Goal: Task Accomplishment & Management: Use online tool/utility

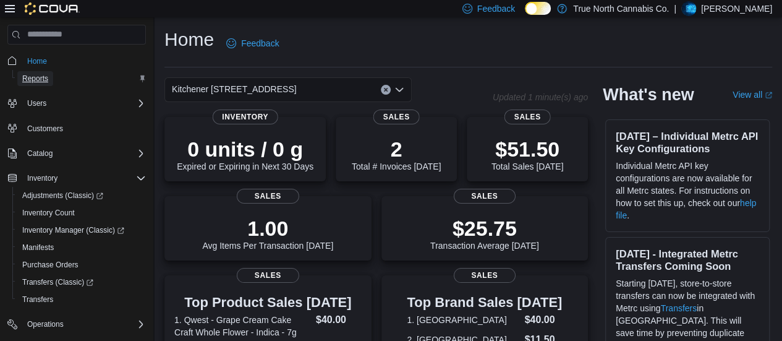
click at [40, 79] on span "Reports" at bounding box center [35, 79] width 26 height 10
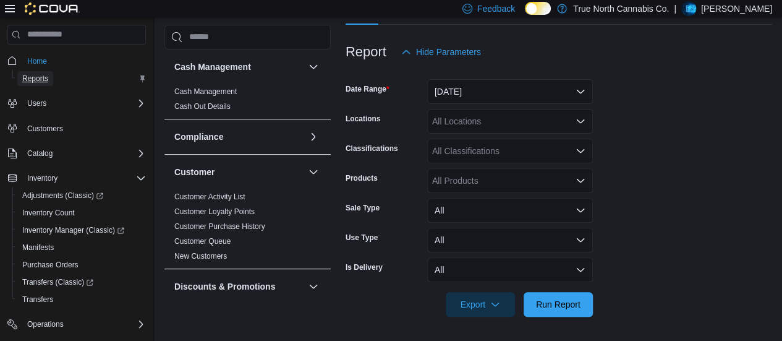
scroll to position [142, 0]
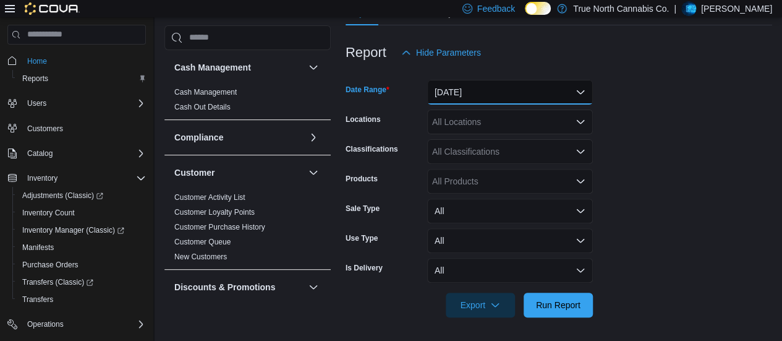
click at [581, 93] on button "[DATE]" at bounding box center [510, 92] width 166 height 25
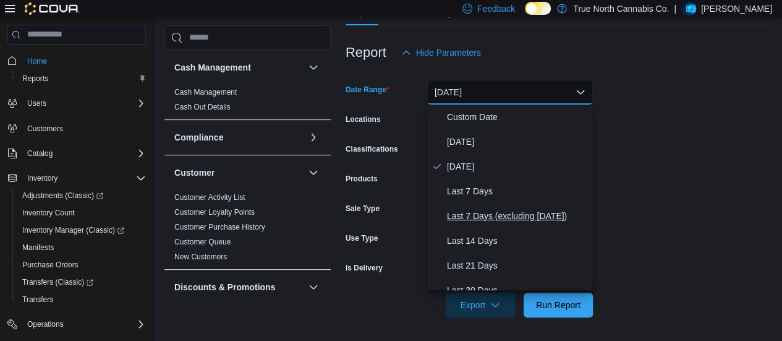
scroll to position [185, 0]
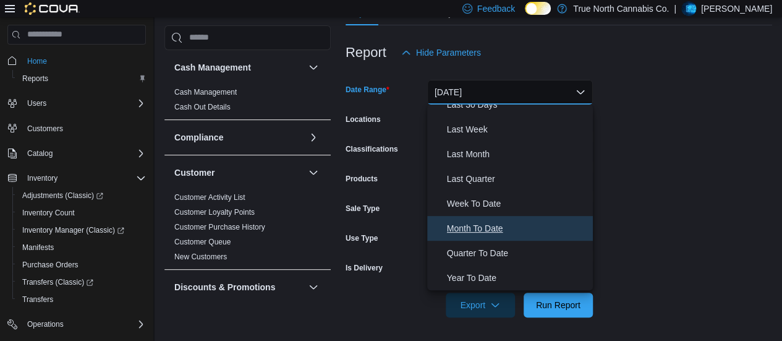
click at [450, 223] on span "Month To Date" at bounding box center [517, 228] width 141 height 15
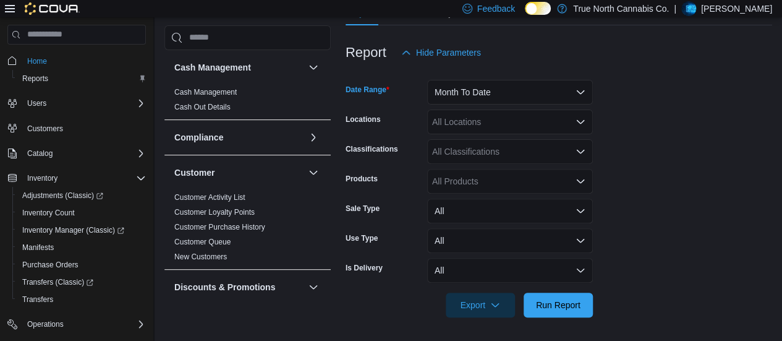
click at [476, 128] on div "All Locations" at bounding box center [510, 121] width 166 height 25
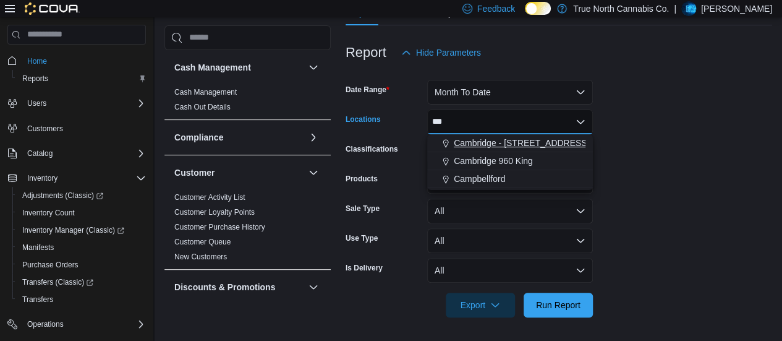
type input "***"
click at [491, 137] on span "Cambridge - [STREET_ADDRESS]" at bounding box center [521, 143] width 135 height 12
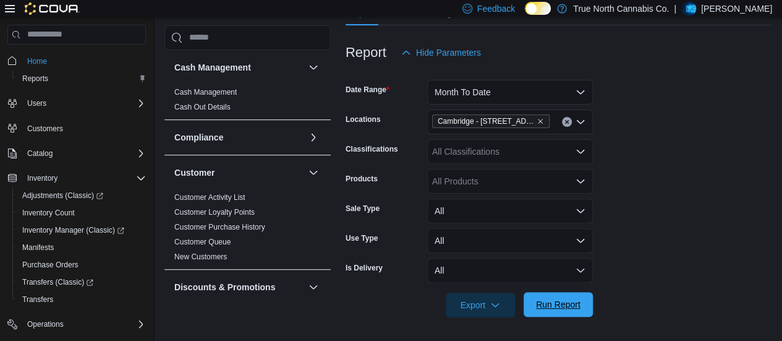
click at [551, 296] on span "Run Report" at bounding box center [558, 304] width 54 height 25
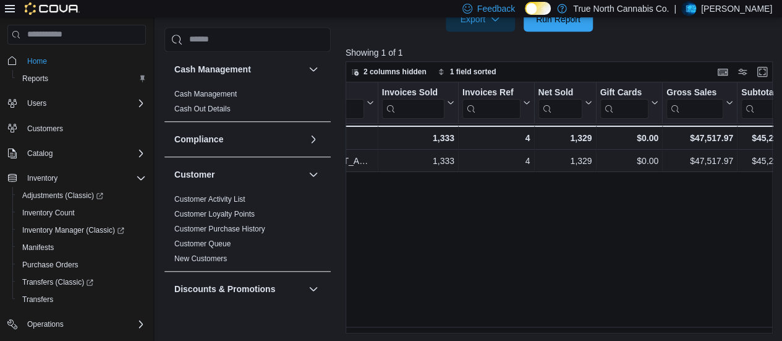
scroll to position [137, 0]
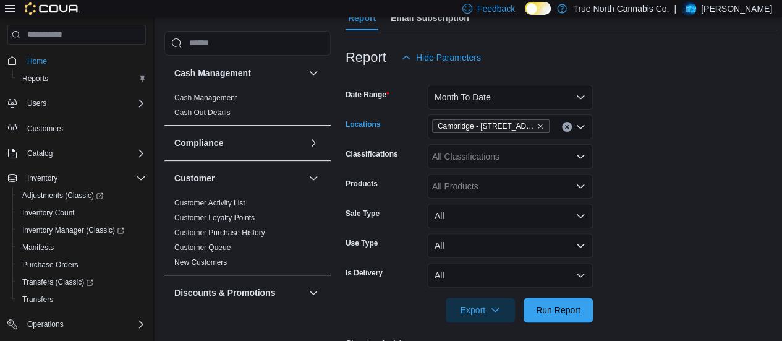
click at [543, 124] on div "Cambridge - [STREET_ADDRESS]" at bounding box center [510, 126] width 166 height 25
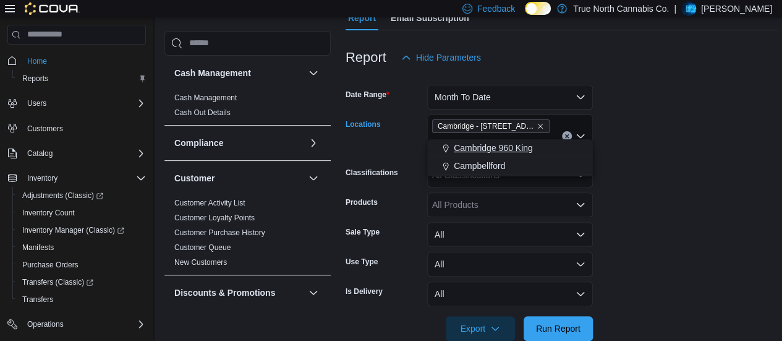
type input "***"
click at [508, 145] on span "Cambridge 960 King" at bounding box center [493, 148] width 79 height 12
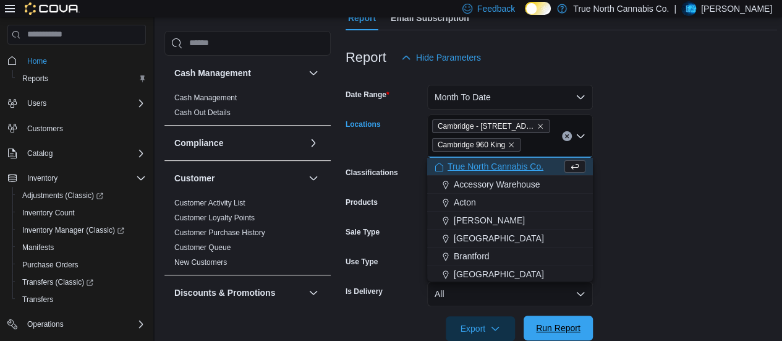
click at [566, 319] on span "Run Report" at bounding box center [558, 327] width 54 height 25
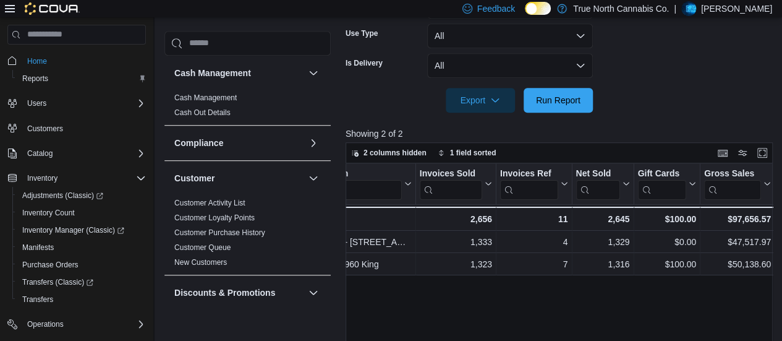
scroll to position [0, 49]
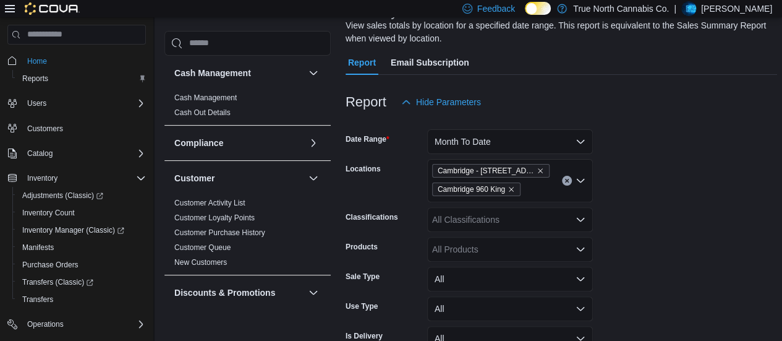
scroll to position [92, 0]
click at [583, 138] on button "Month To Date" at bounding box center [510, 142] width 166 height 25
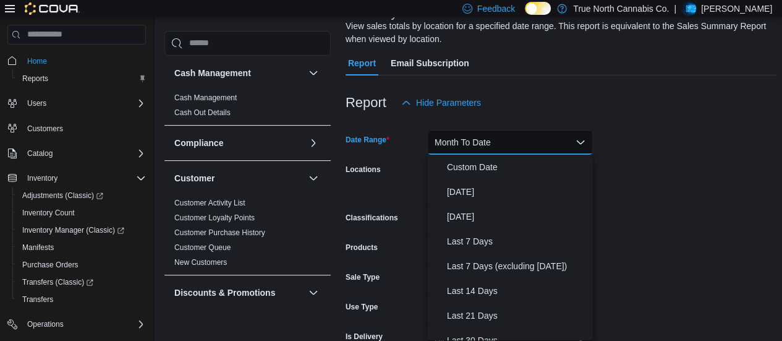
scroll to position [185, 0]
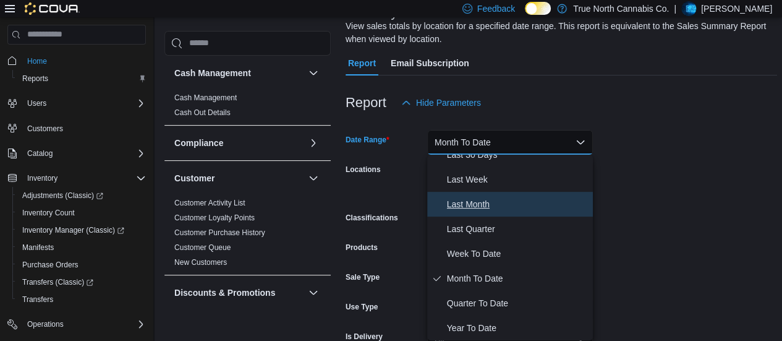
click at [483, 195] on button "Last Month" at bounding box center [510, 204] width 166 height 25
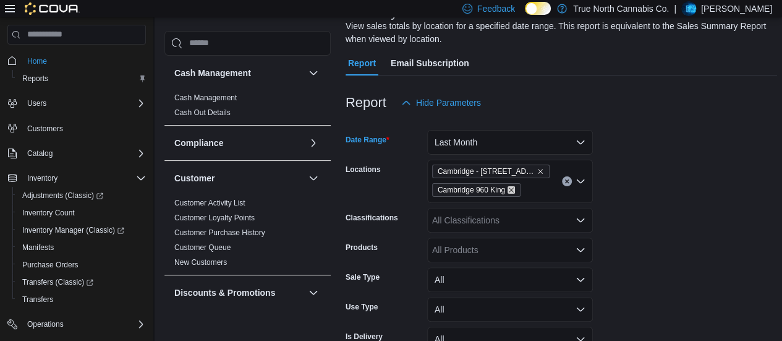
click at [513, 188] on icon "Remove Cambridge 960 King from selection in this group" at bounding box center [511, 189] width 5 height 5
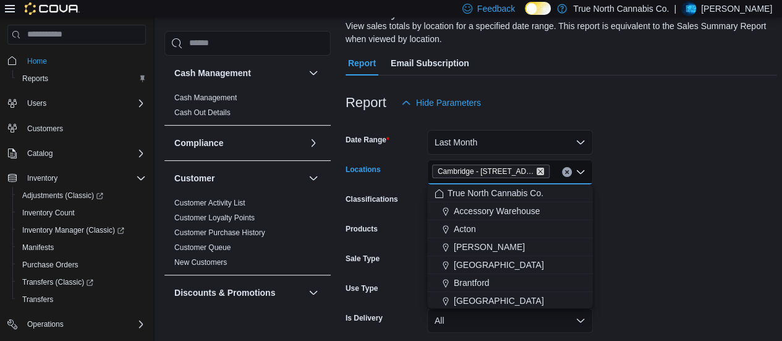
click at [536, 169] on icon "Remove Cambridge - 51 Main St from selection in this group" at bounding box center [539, 170] width 7 height 7
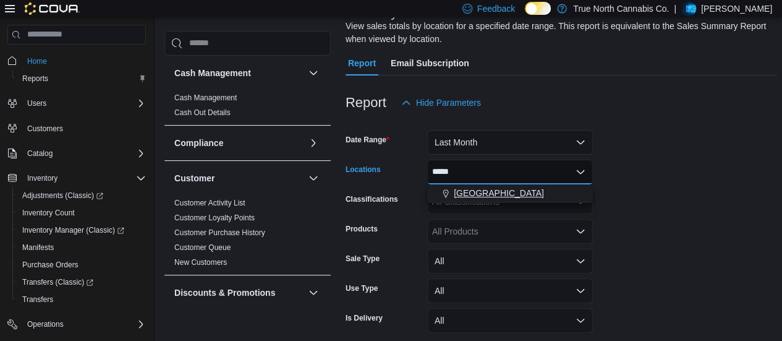
type input "*****"
click at [489, 190] on span "[GEOGRAPHIC_DATA]" at bounding box center [499, 193] width 90 height 12
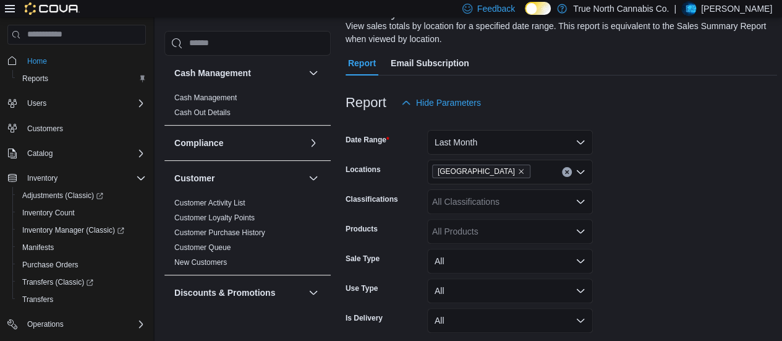
click at [649, 195] on form "Date Range Last Month Locations [GEOGRAPHIC_DATA] Classifications All Classific…" at bounding box center [560, 241] width 431 height 252
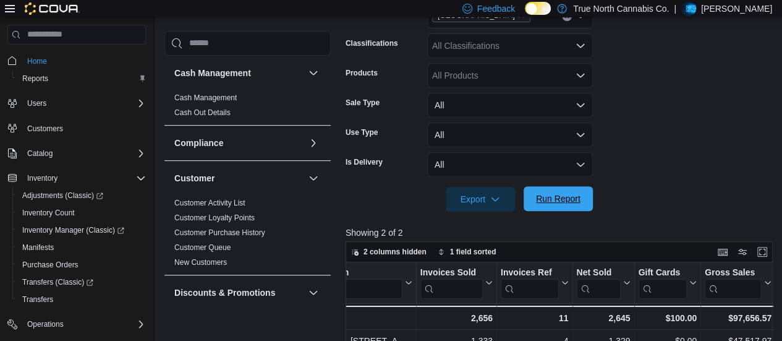
click at [575, 202] on span "Run Report" at bounding box center [558, 198] width 44 height 12
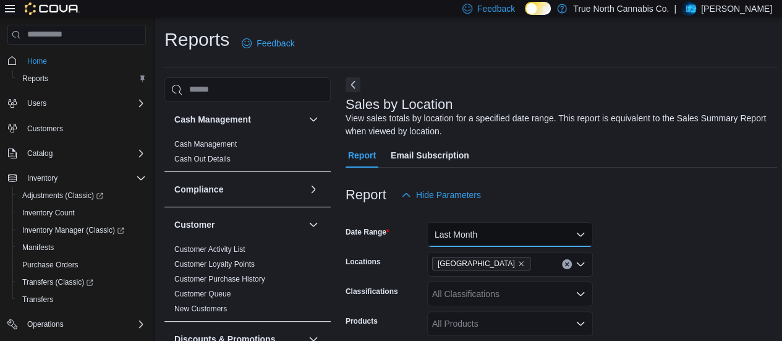
click at [512, 234] on button "Last Month" at bounding box center [510, 234] width 166 height 25
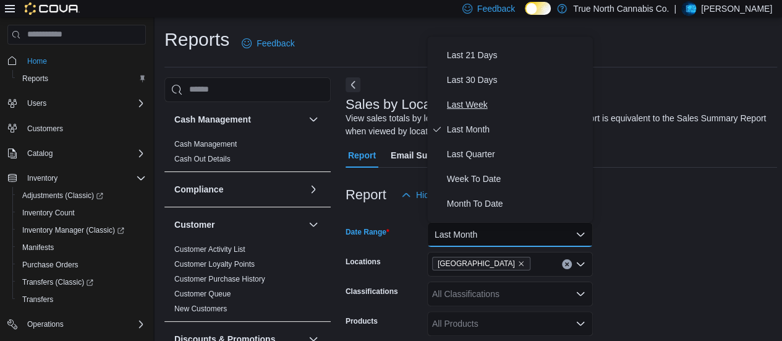
scroll to position [185, 0]
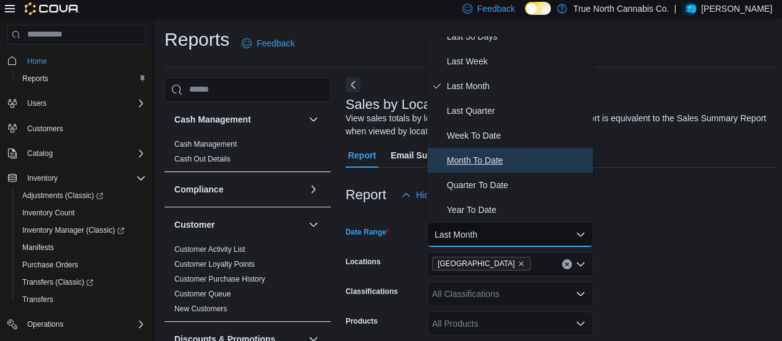
click at [487, 153] on span "Month To Date" at bounding box center [517, 160] width 141 height 15
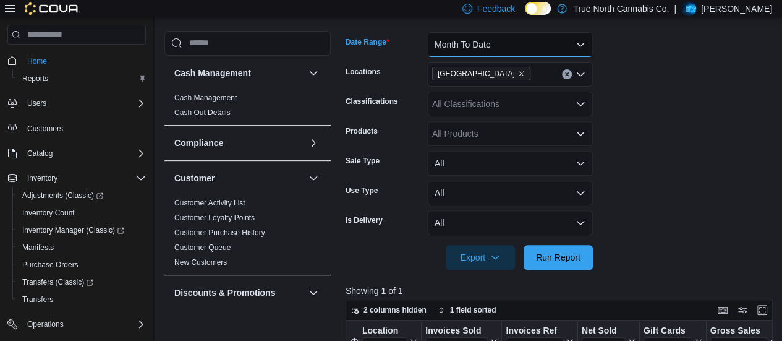
scroll to position [190, 0]
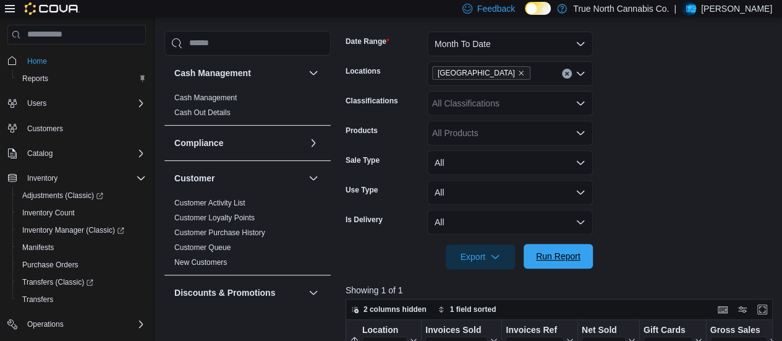
click at [565, 243] on form "Date Range Month To Date Locations [GEOGRAPHIC_DATA] Classifications All Classi…" at bounding box center [560, 143] width 431 height 252
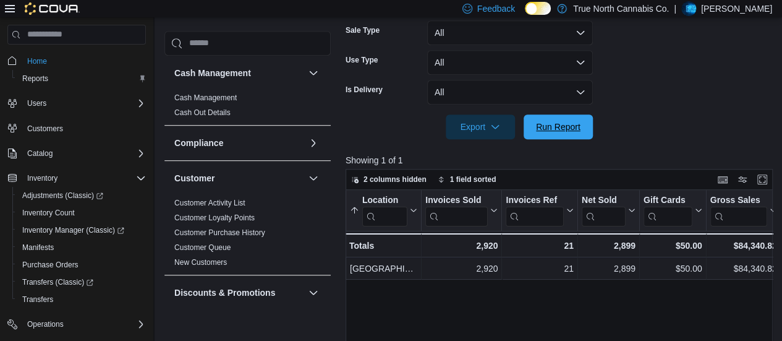
scroll to position [319, 0]
click at [572, 130] on span "Run Report" at bounding box center [558, 127] width 44 height 12
